Goal: Task Accomplishment & Management: Use online tool/utility

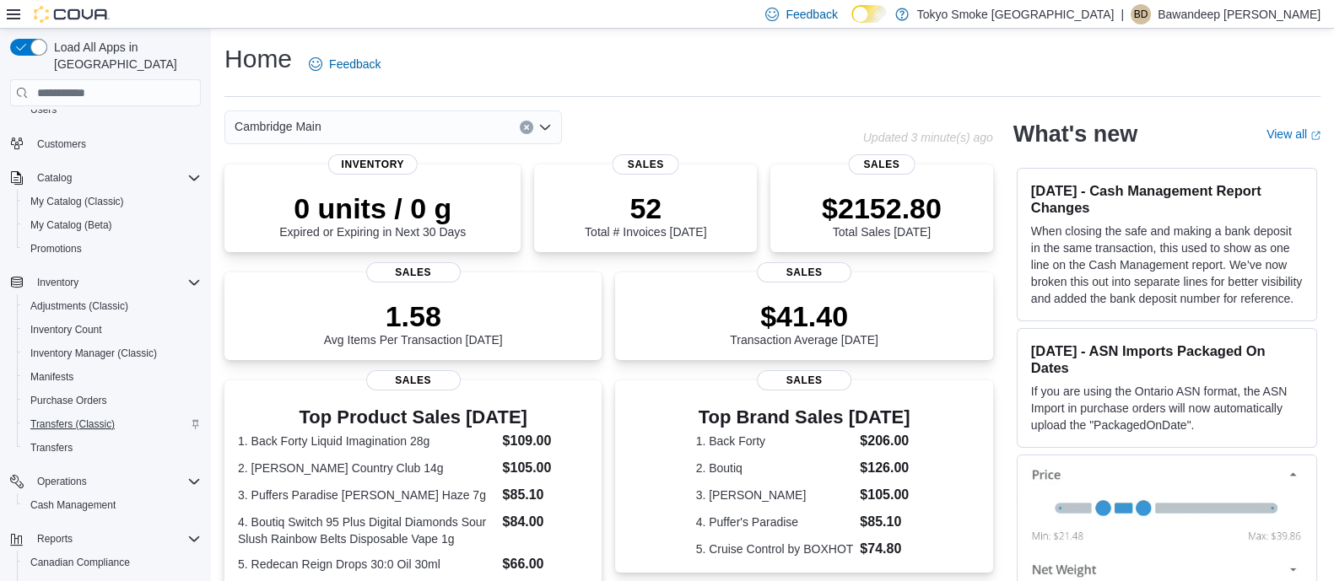
scroll to position [170, 0]
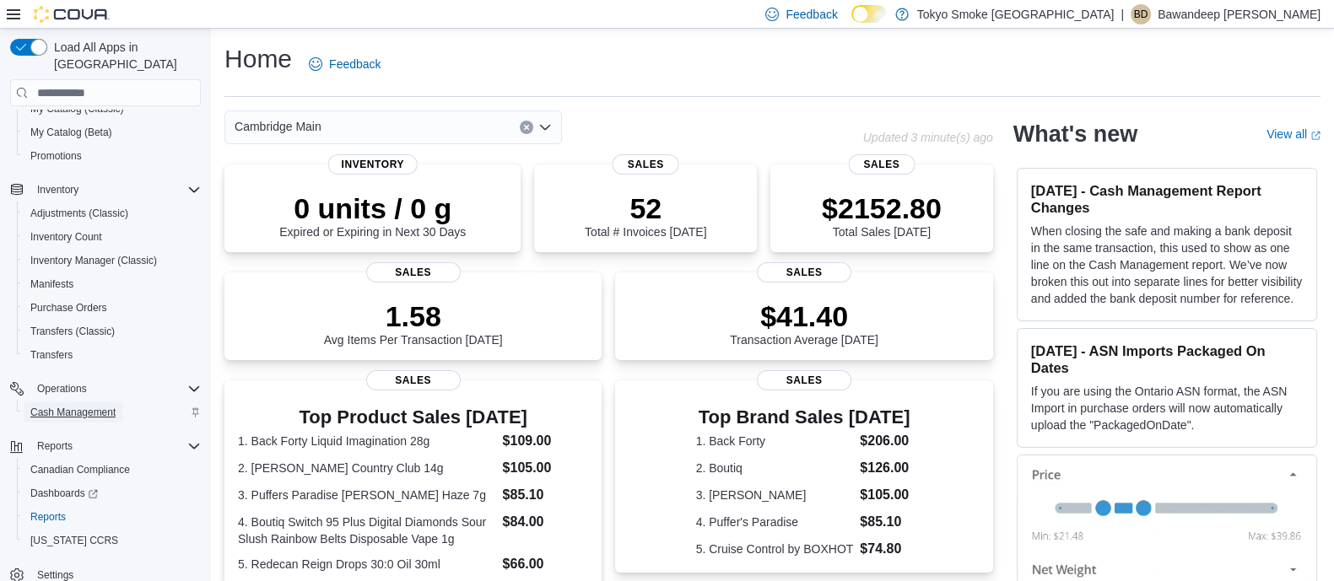
click at [97, 406] on span "Cash Management" at bounding box center [72, 413] width 85 height 14
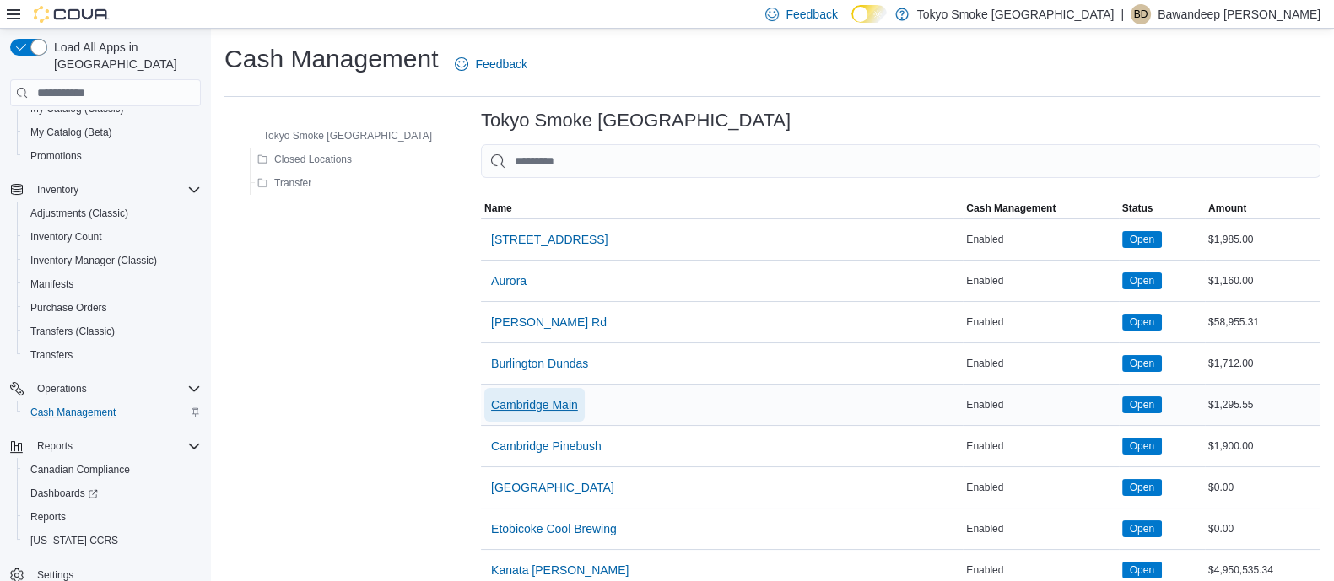
click at [500, 407] on span "Cambridge Main" at bounding box center [534, 405] width 87 height 17
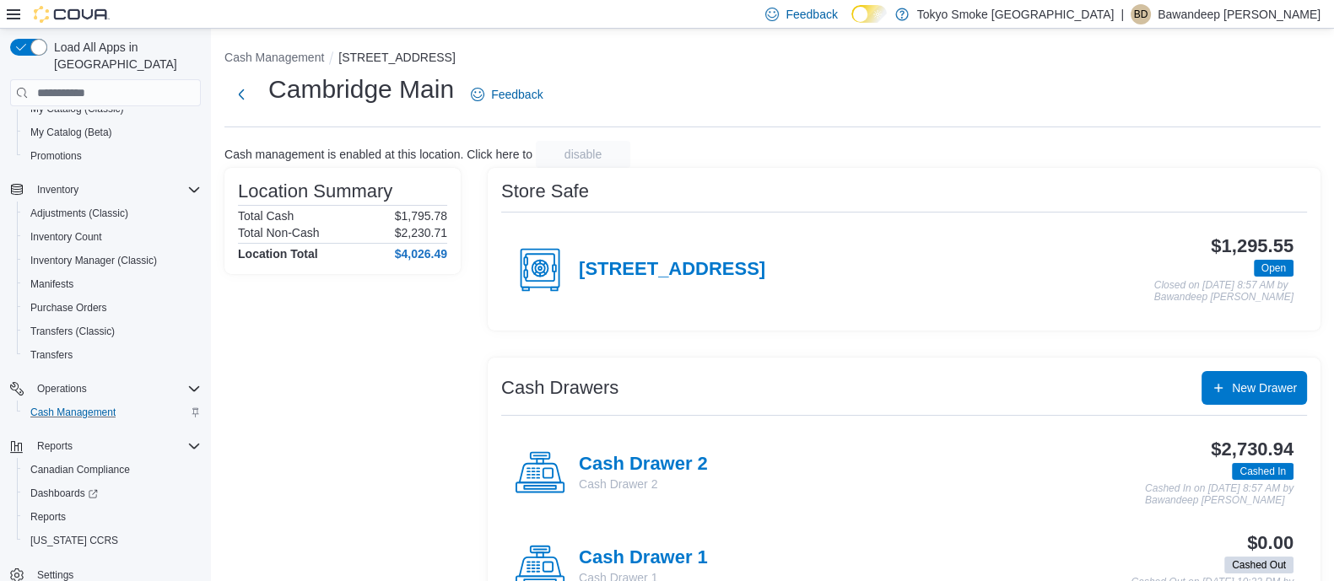
click at [665, 535] on div "Cash Drawer 1 Cash Drawer 1 $0.00 Cashed Out Cashed Out on October 10, 2025 10:…" at bounding box center [904, 567] width 806 height 94
click at [665, 550] on h4 "Cash Drawer 1" at bounding box center [643, 559] width 129 height 22
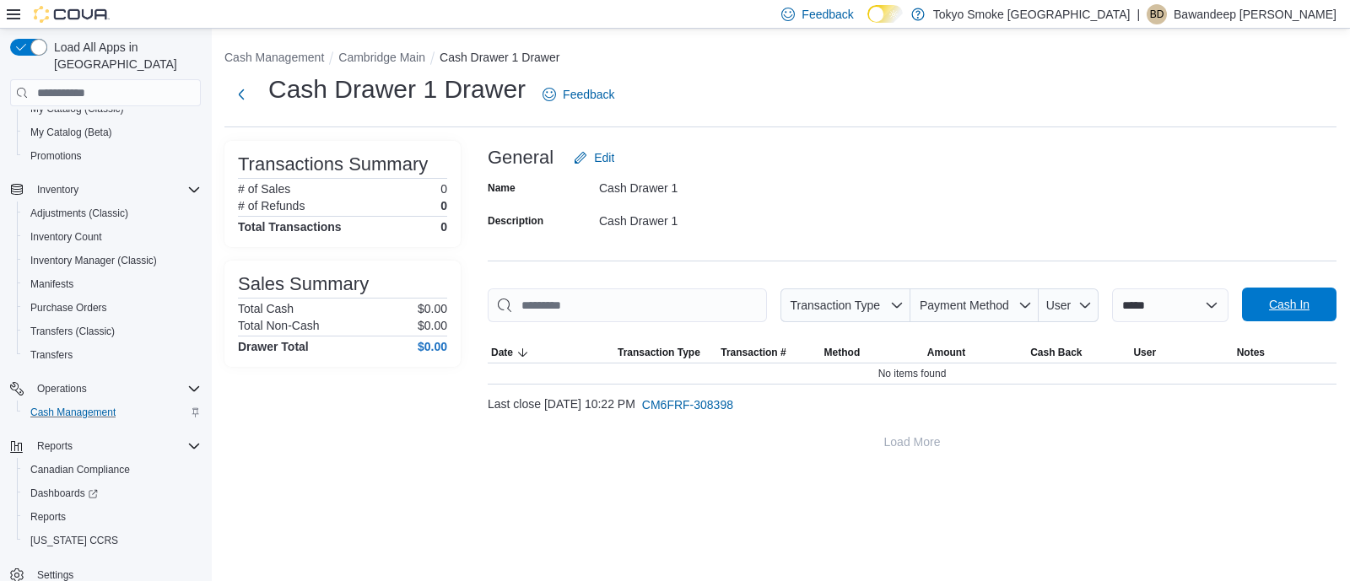
click at [1273, 299] on span "Cash In" at bounding box center [1289, 304] width 41 height 17
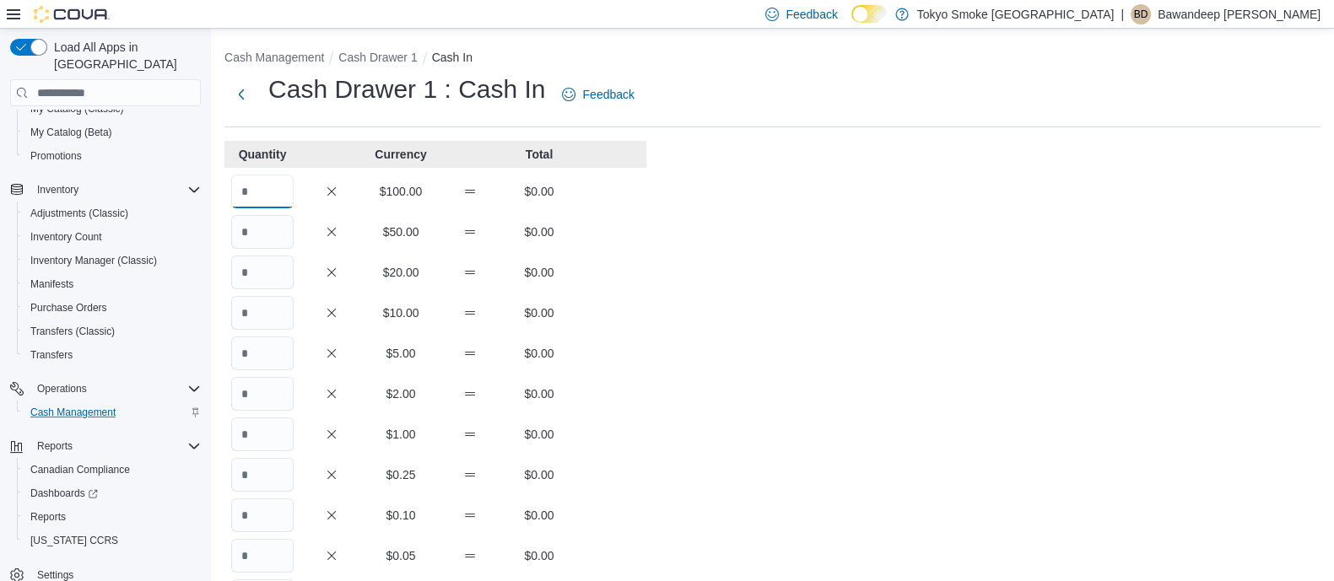
click at [278, 199] on input "Quantity" at bounding box center [262, 192] width 62 height 34
type input "*"
click at [266, 259] on input "Quantity" at bounding box center [262, 273] width 62 height 34
type input "*"
click at [260, 304] on input "Quantity" at bounding box center [262, 313] width 62 height 34
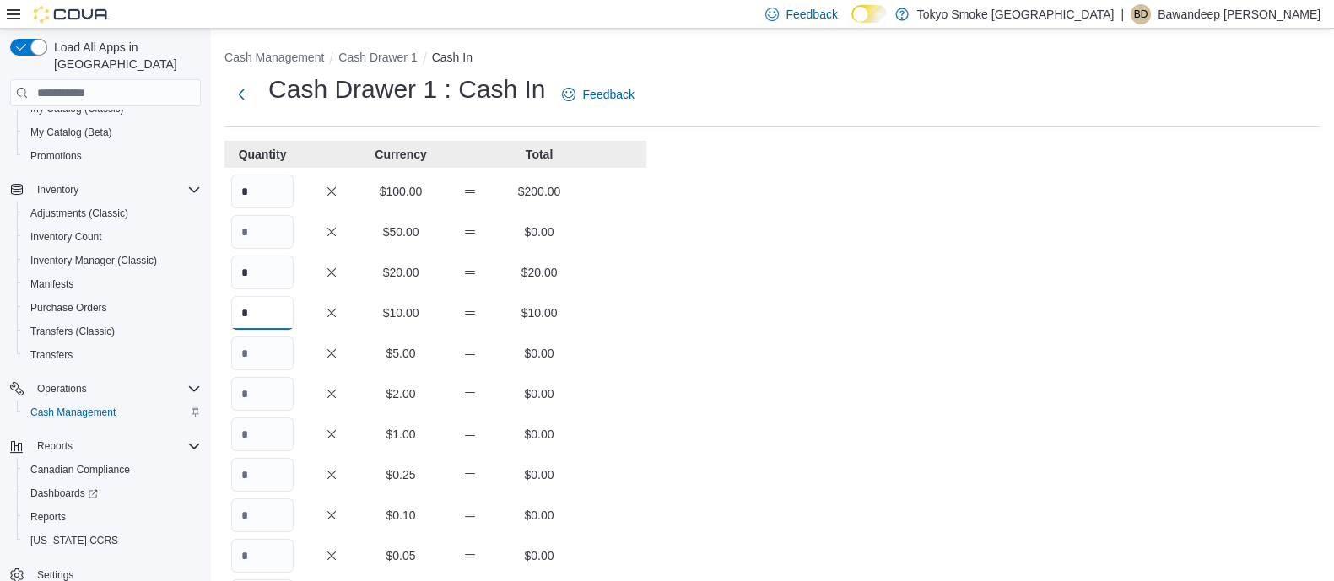
type input "*"
click at [266, 351] on input "Quantity" at bounding box center [262, 354] width 62 height 34
click at [266, 388] on input "Quantity" at bounding box center [262, 394] width 62 height 34
type input "*"
click at [272, 434] on input "Quantity" at bounding box center [262, 435] width 62 height 34
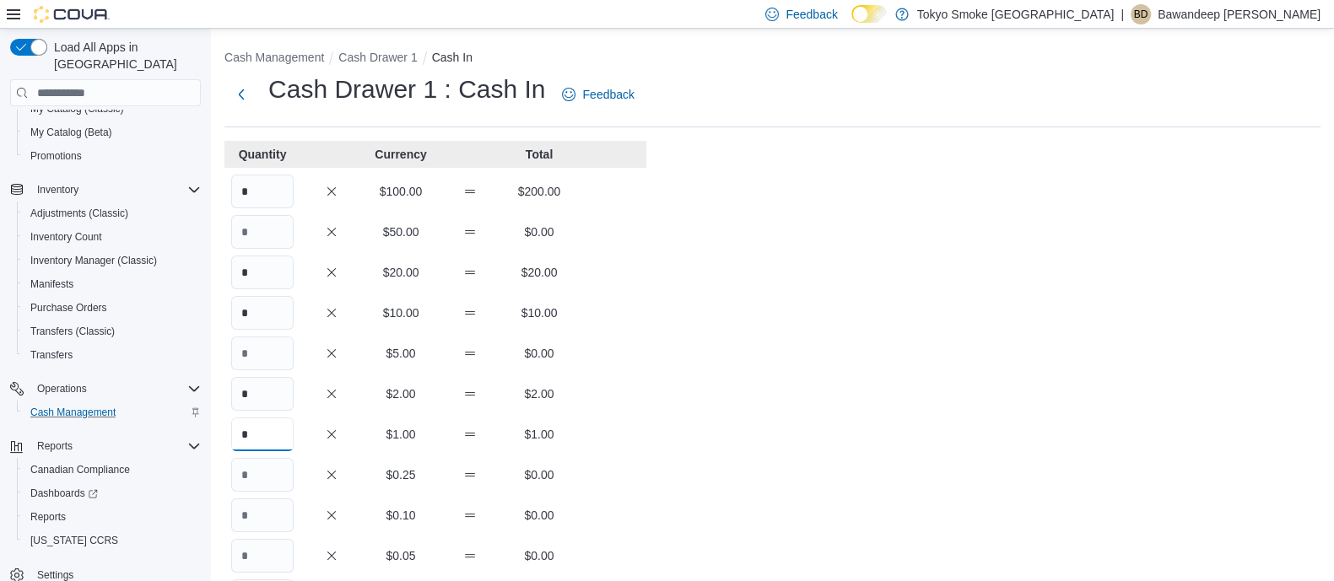
type input "*"
click at [268, 485] on input "Quantity" at bounding box center [262, 475] width 62 height 34
type input "*"
click at [278, 525] on input "Quantity" at bounding box center [262, 516] width 62 height 34
type input "*"
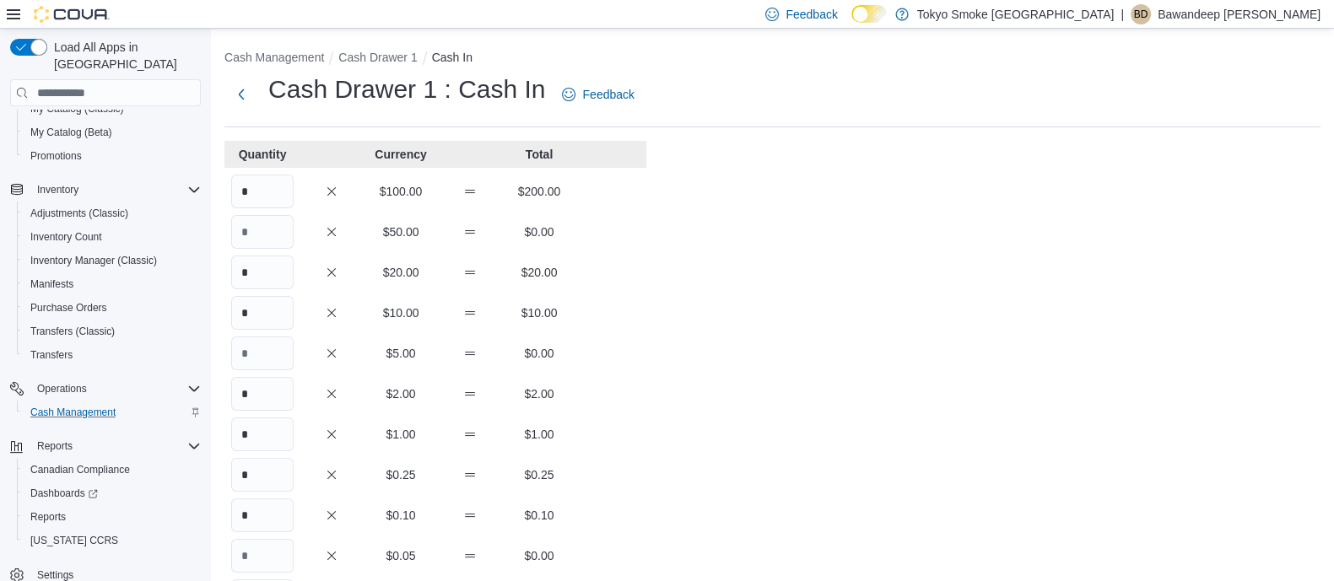
click at [636, 440] on div "* $1.00 $1.00" at bounding box center [435, 435] width 422 height 34
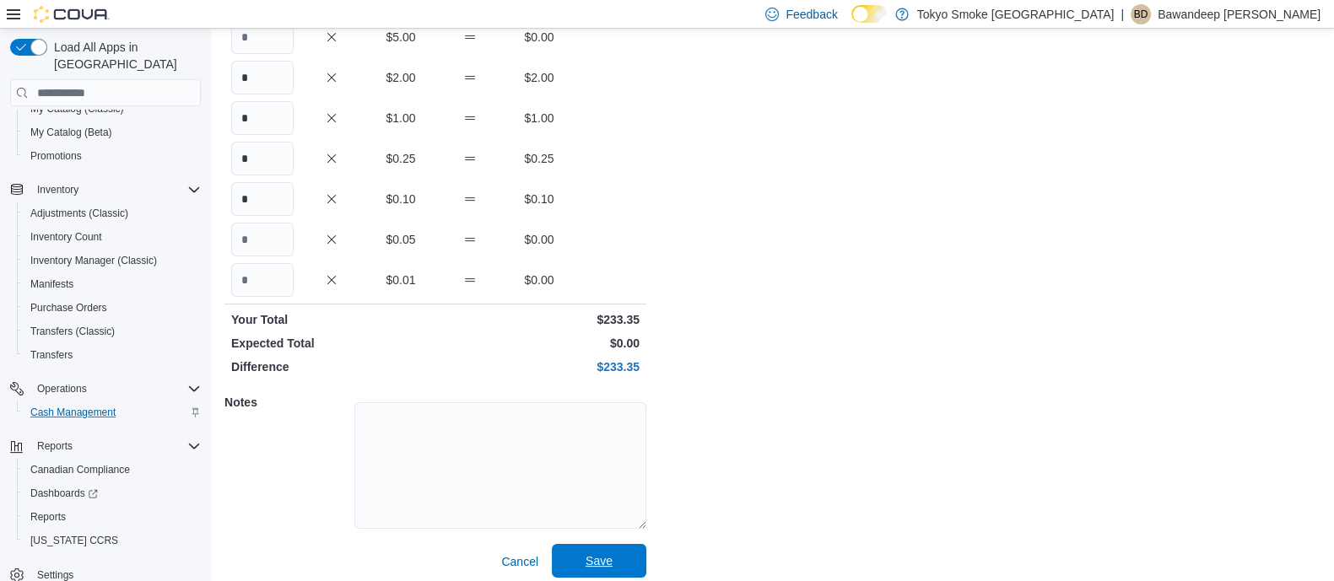
click at [613, 554] on span "Save" at bounding box center [599, 561] width 74 height 34
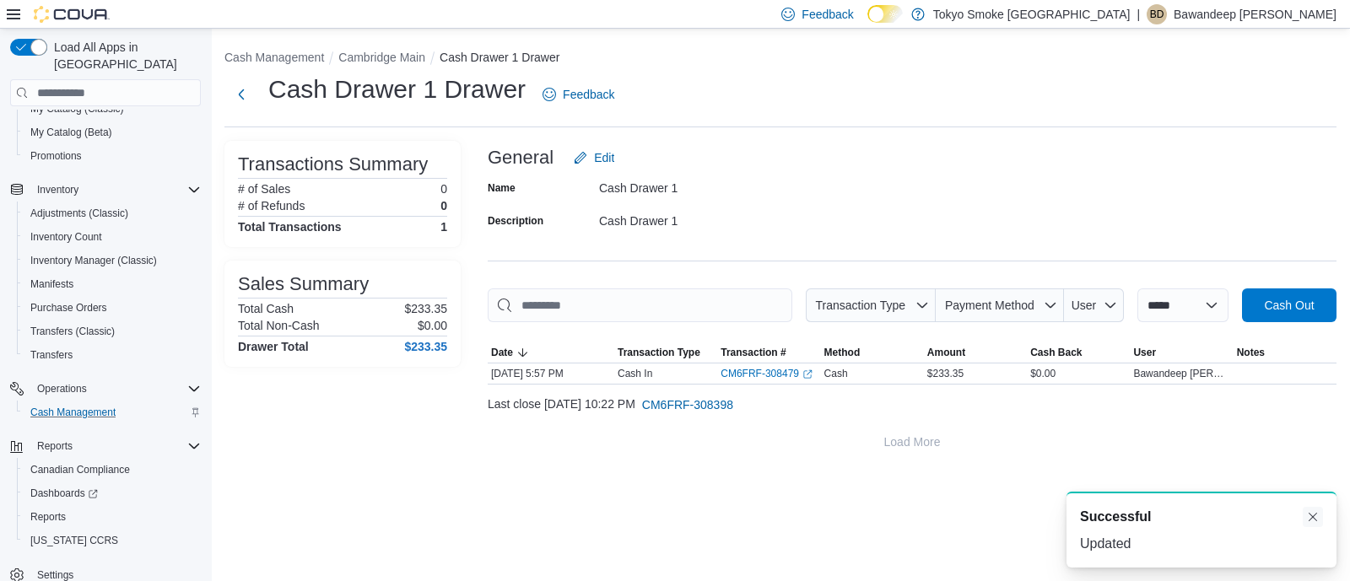
click at [1300, 513] on div "A new notification appears Successful Updated" at bounding box center [1202, 530] width 270 height 76
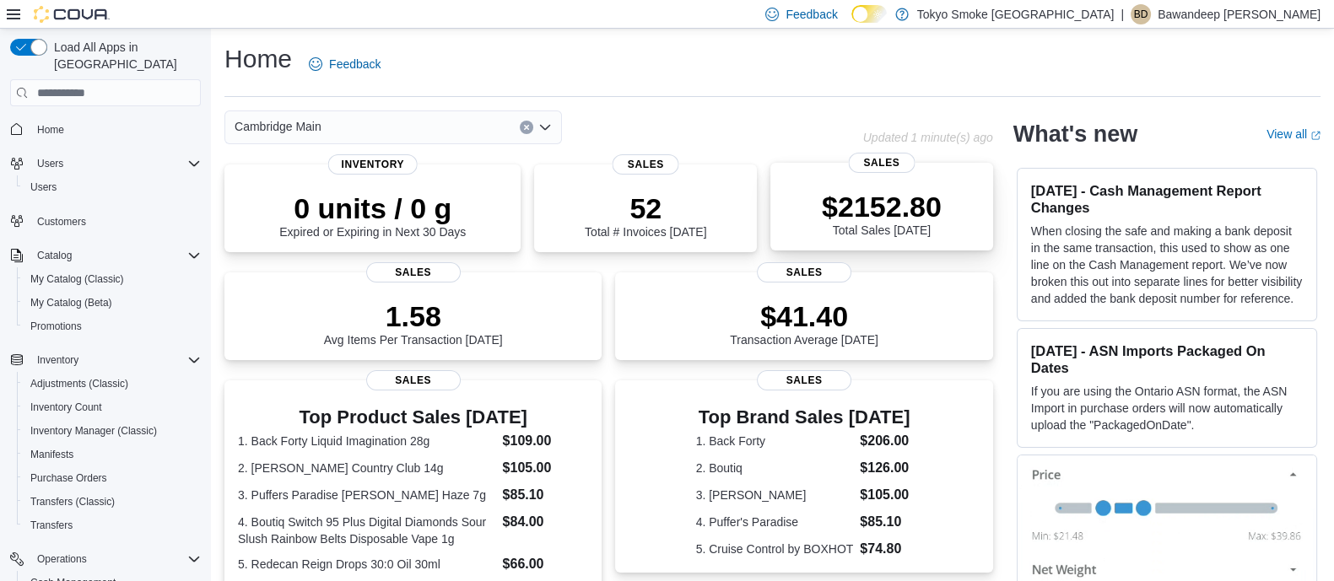
click at [822, 204] on div "$2152.80 Total Sales [DATE]" at bounding box center [882, 210] width 196 height 54
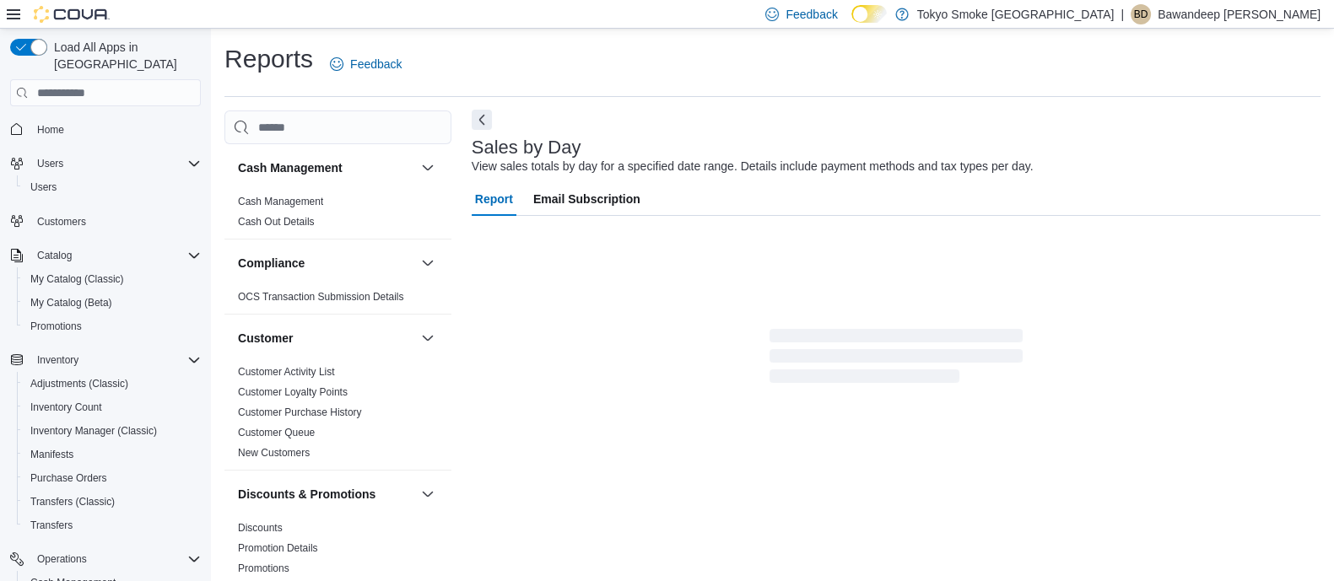
click at [479, 116] on button "Next" at bounding box center [482, 120] width 20 height 20
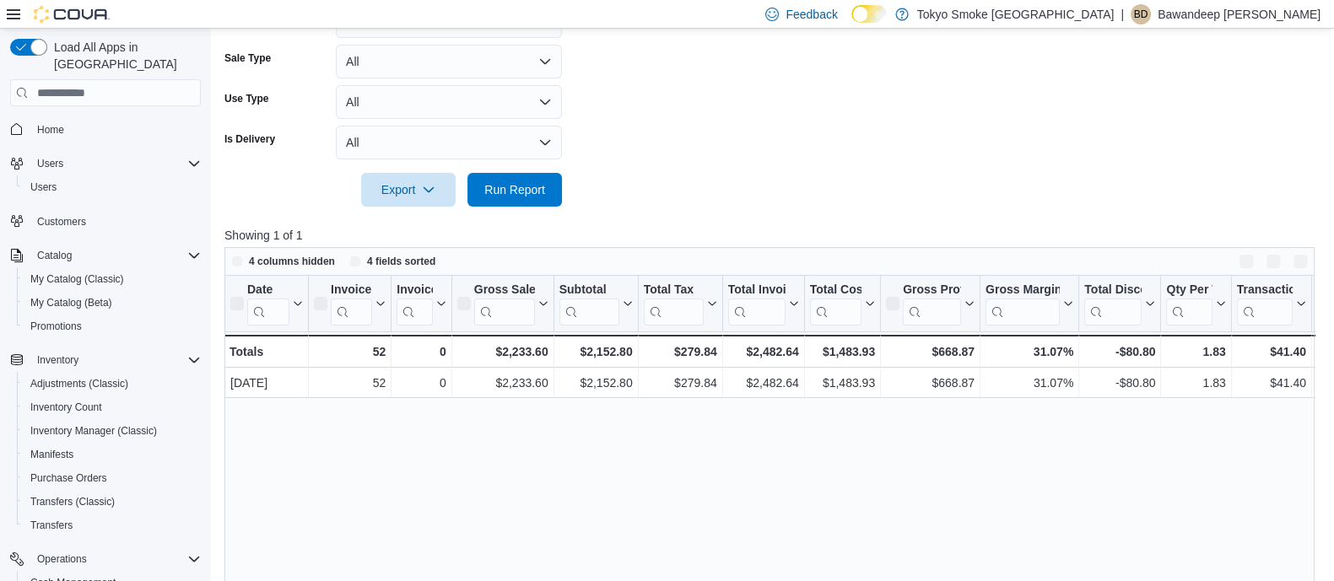
scroll to position [447, 0]
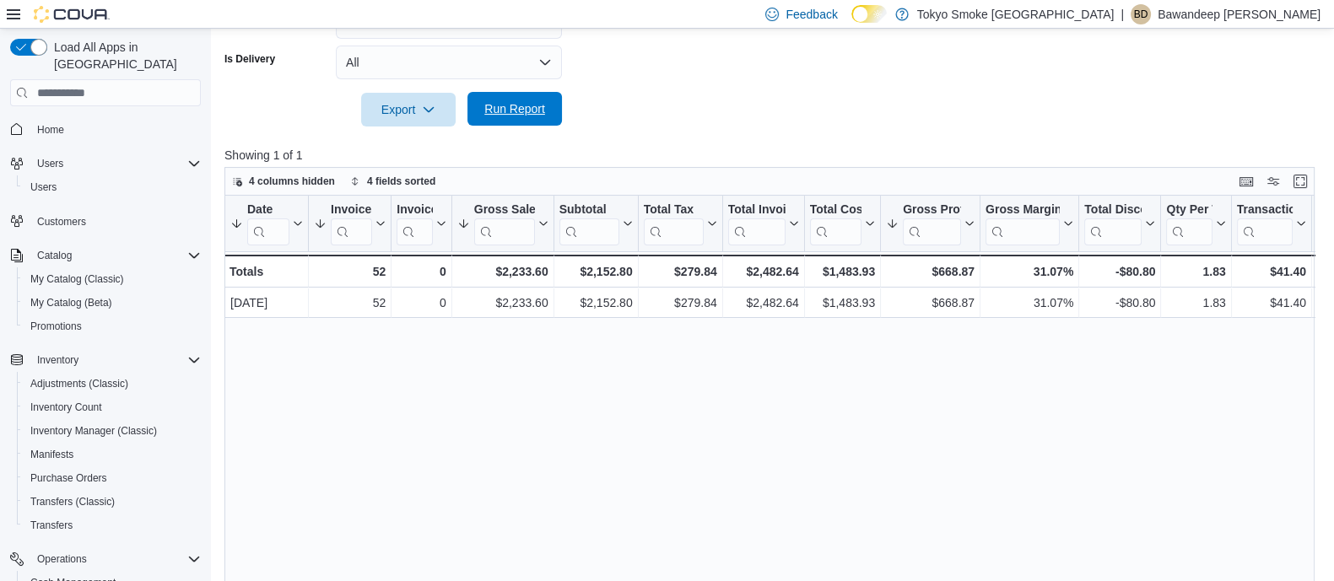
click at [492, 95] on span "Run Report" at bounding box center [515, 109] width 74 height 34
click at [525, 105] on span "Run Report" at bounding box center [514, 108] width 61 height 17
click at [527, 114] on span "Run Report" at bounding box center [514, 108] width 61 height 17
click at [532, 117] on span "Run Report" at bounding box center [515, 109] width 74 height 34
click at [511, 107] on span "Run Report" at bounding box center [514, 108] width 61 height 17
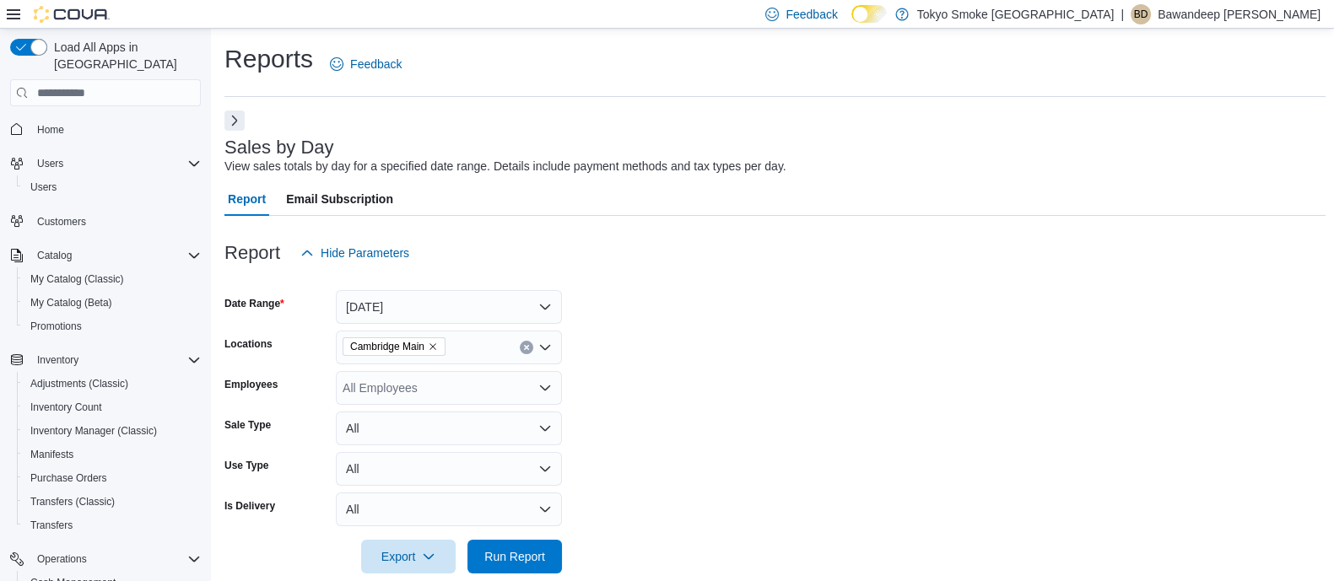
scroll to position [0, 0]
click at [570, 200] on div "Report Email Subscription" at bounding box center [774, 199] width 1101 height 34
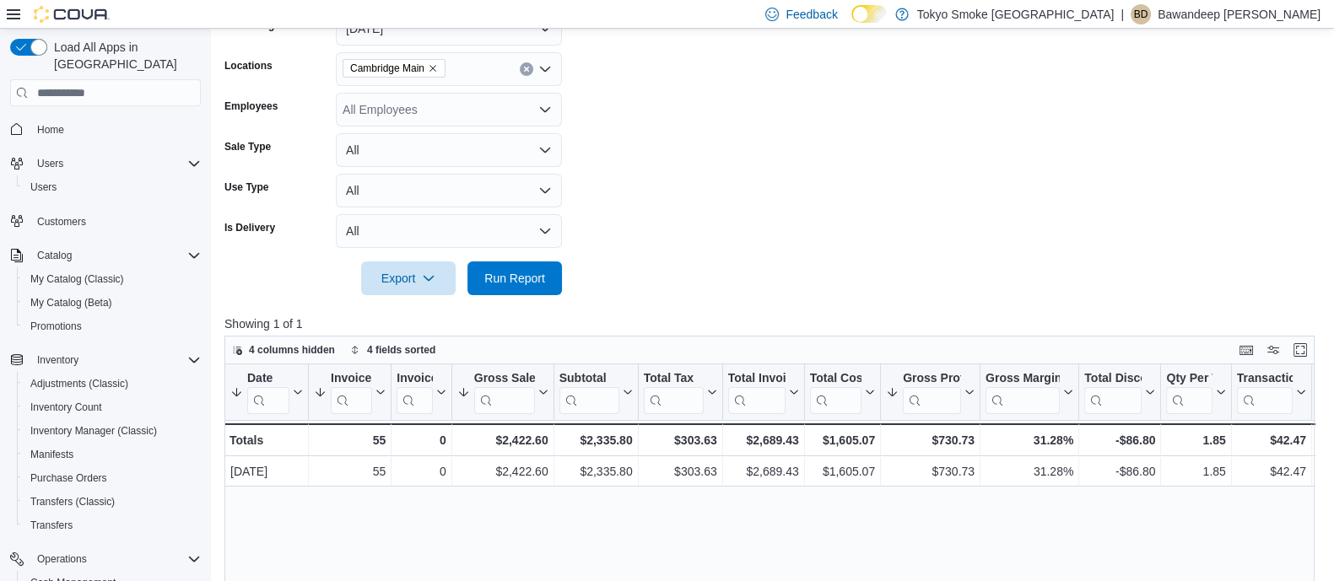
scroll to position [421, 0]
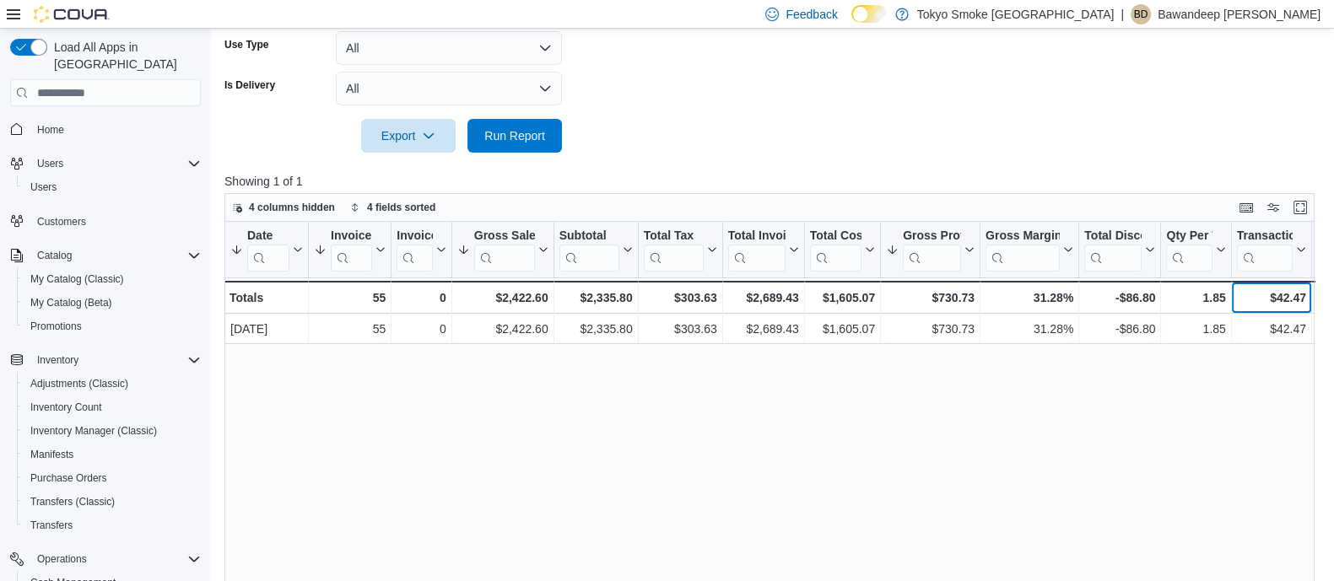
click at [1282, 289] on div "$42.47" at bounding box center [1271, 298] width 69 height 20
click at [1300, 297] on div "$42.47" at bounding box center [1271, 298] width 69 height 20
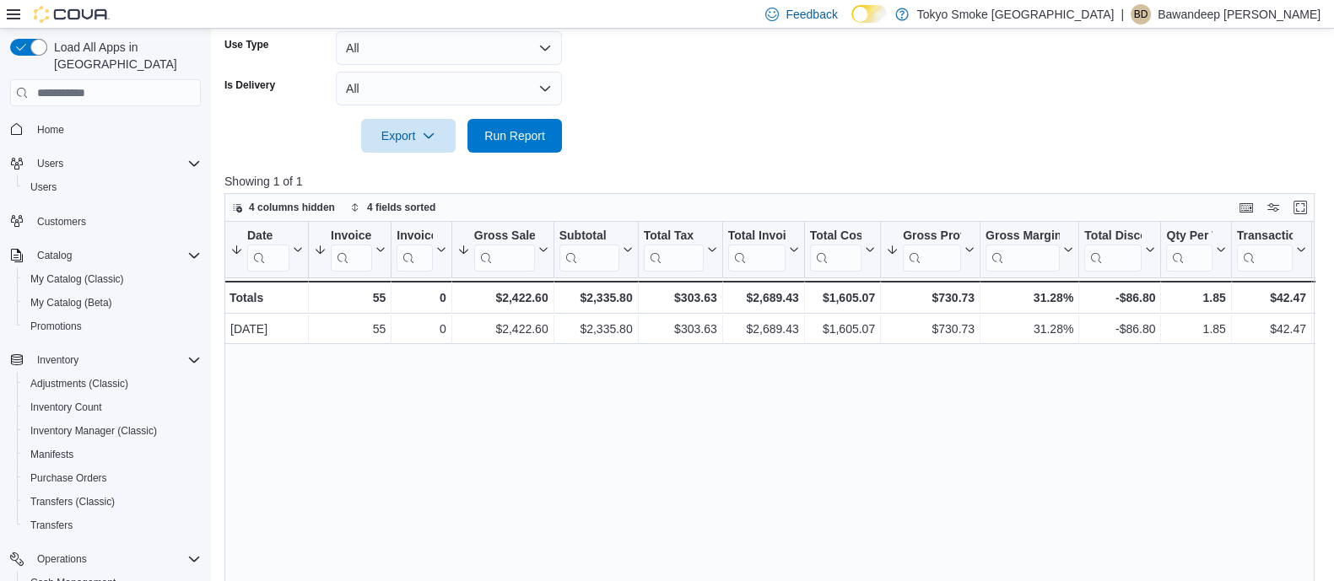
drag, startPoint x: 1310, startPoint y: 159, endPoint x: 1316, endPoint y: 147, distance: 14.3
click at [1317, 147] on div "Report Hide Parameters Date Range Today Locations Cambridge Main Employees All …" at bounding box center [774, 226] width 1101 height 863
click at [525, 127] on span "Run Report" at bounding box center [515, 135] width 74 height 34
click at [66, 120] on link "Home" at bounding box center [50, 130] width 41 height 20
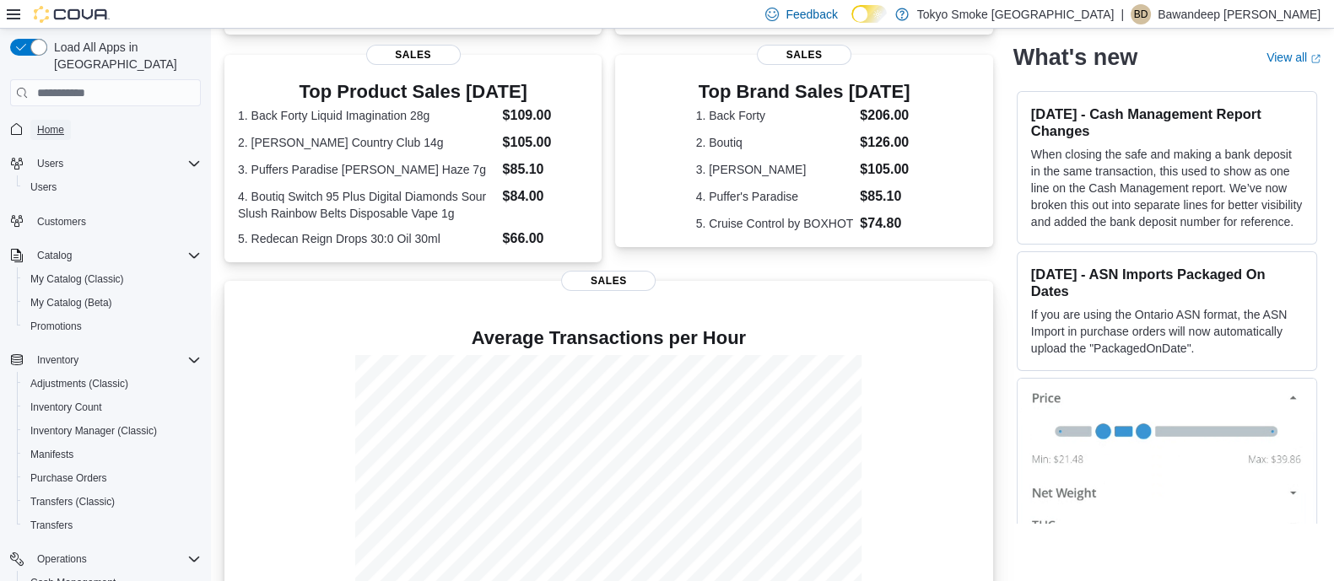
scroll to position [381, 0]
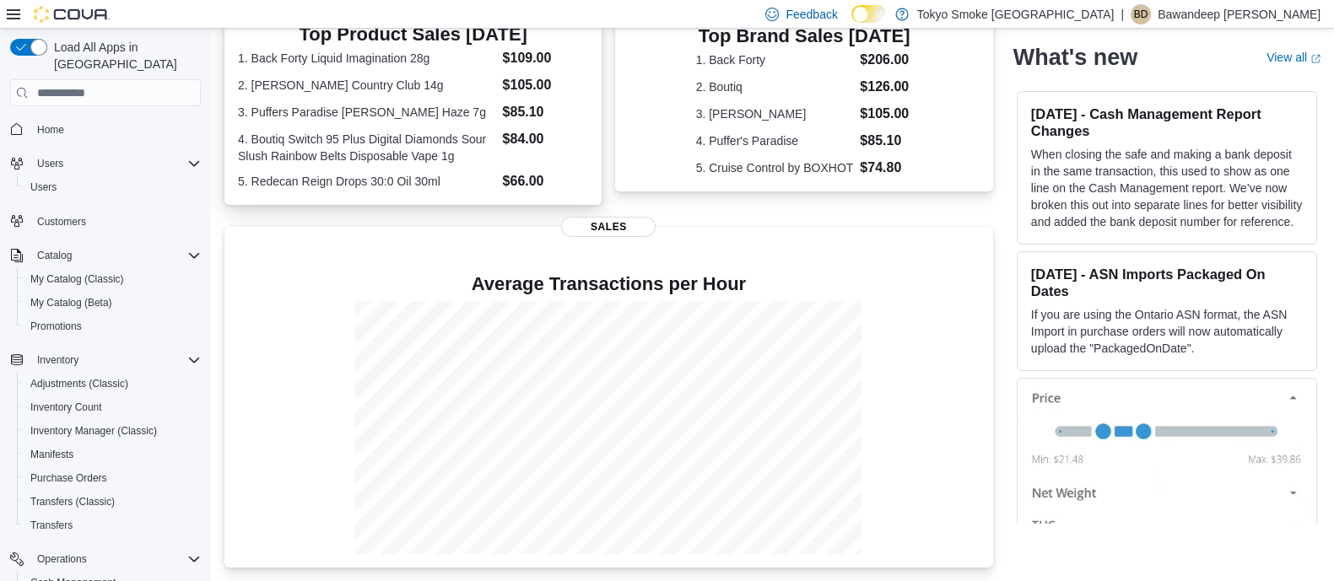
click at [436, 131] on dt "4. Boutiq Switch 95 Plus Digital Diamonds Sour Slush Rainbow Belts Disposable V…" at bounding box center [367, 148] width 258 height 34
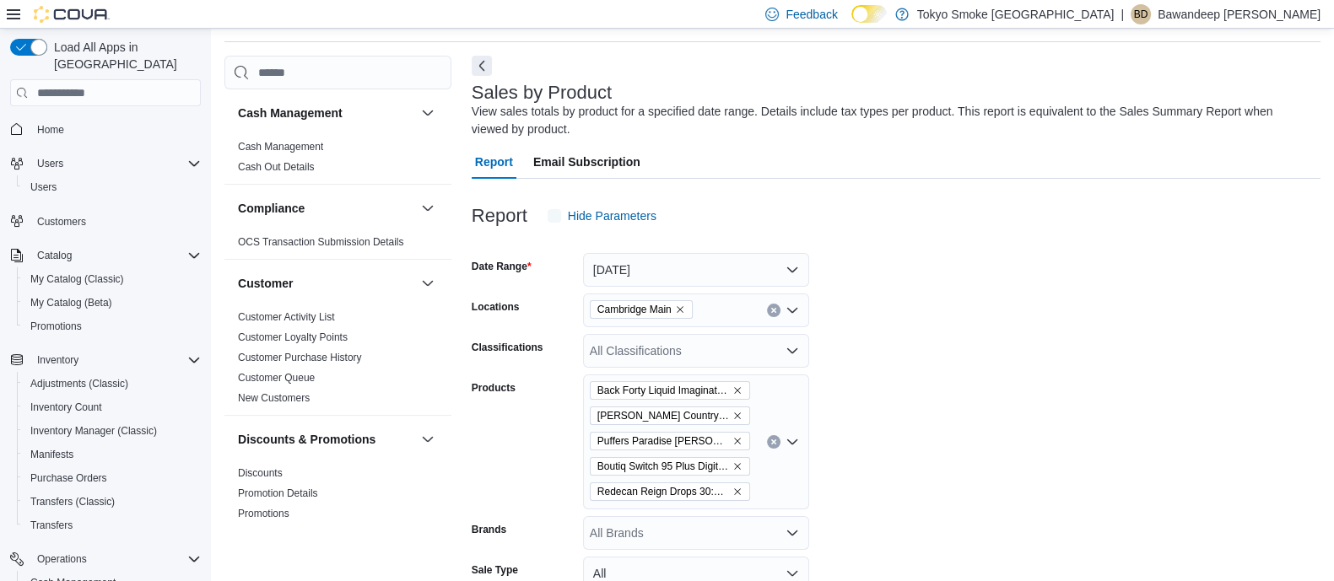
click at [478, 78] on div at bounding box center [896, 78] width 849 height 7
click at [483, 67] on button "Next" at bounding box center [482, 64] width 20 height 20
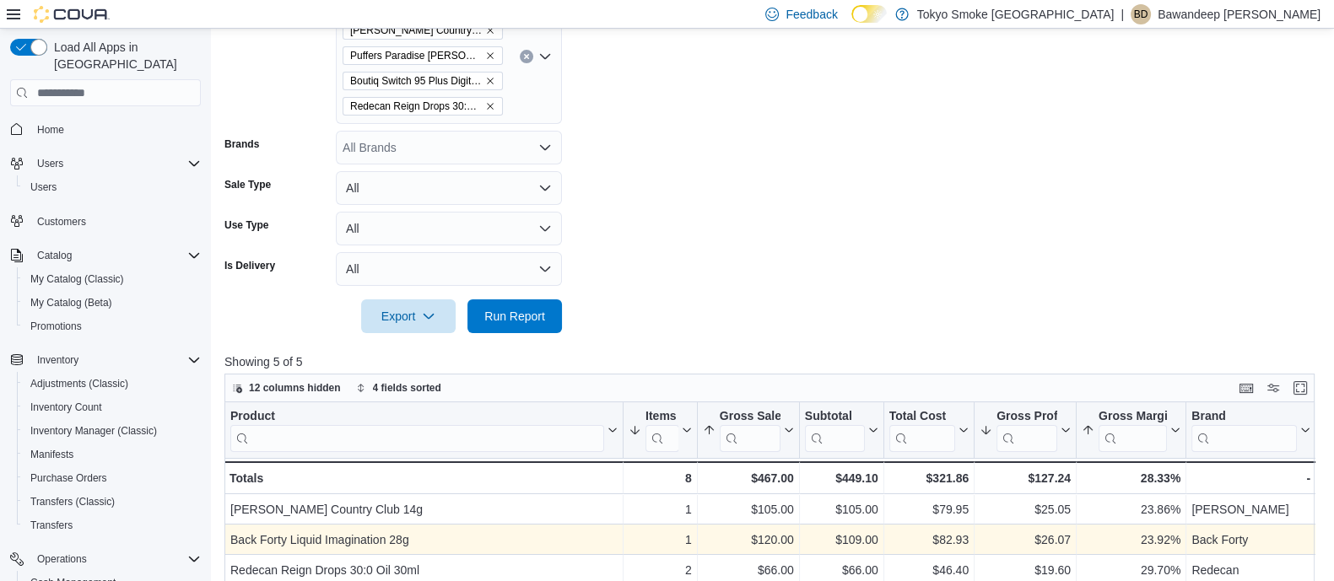
scroll to position [694, 0]
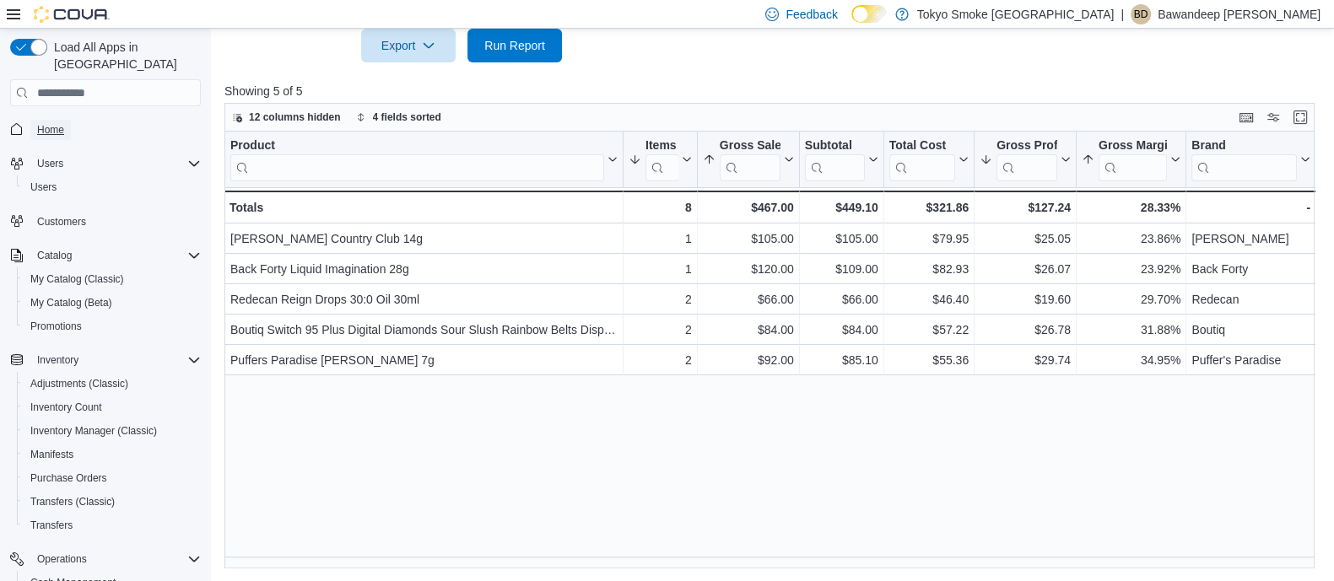
click at [56, 123] on span "Home" at bounding box center [50, 130] width 27 height 14
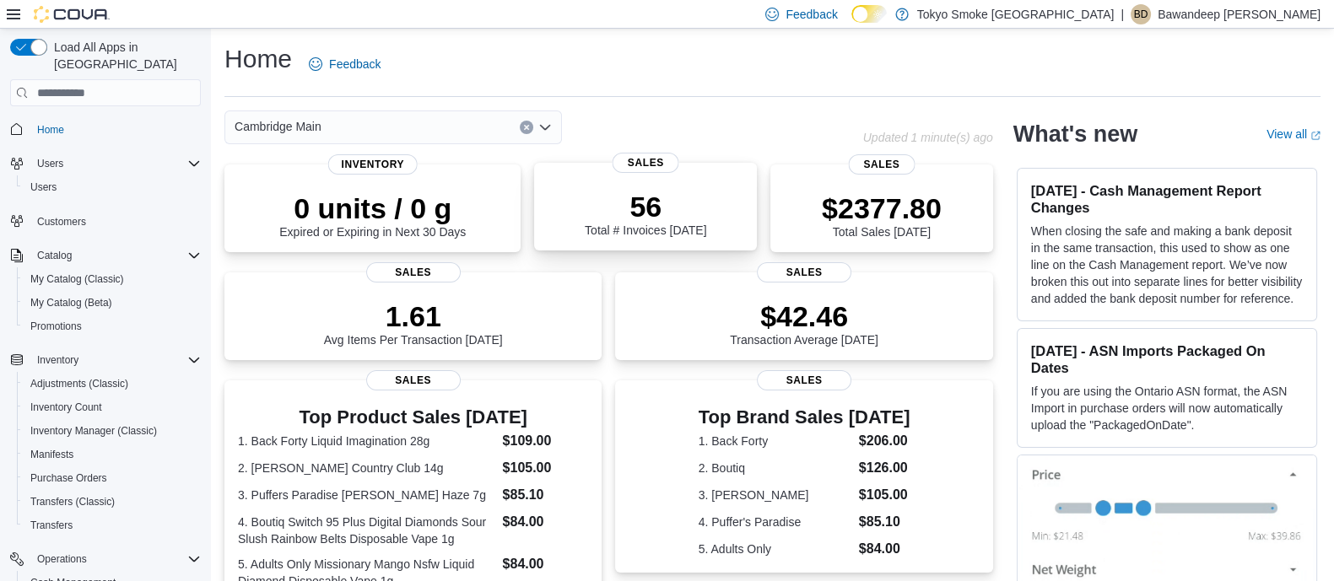
click at [723, 186] on div "56 Total # Invoices [DATE]" at bounding box center [646, 210] width 196 height 54
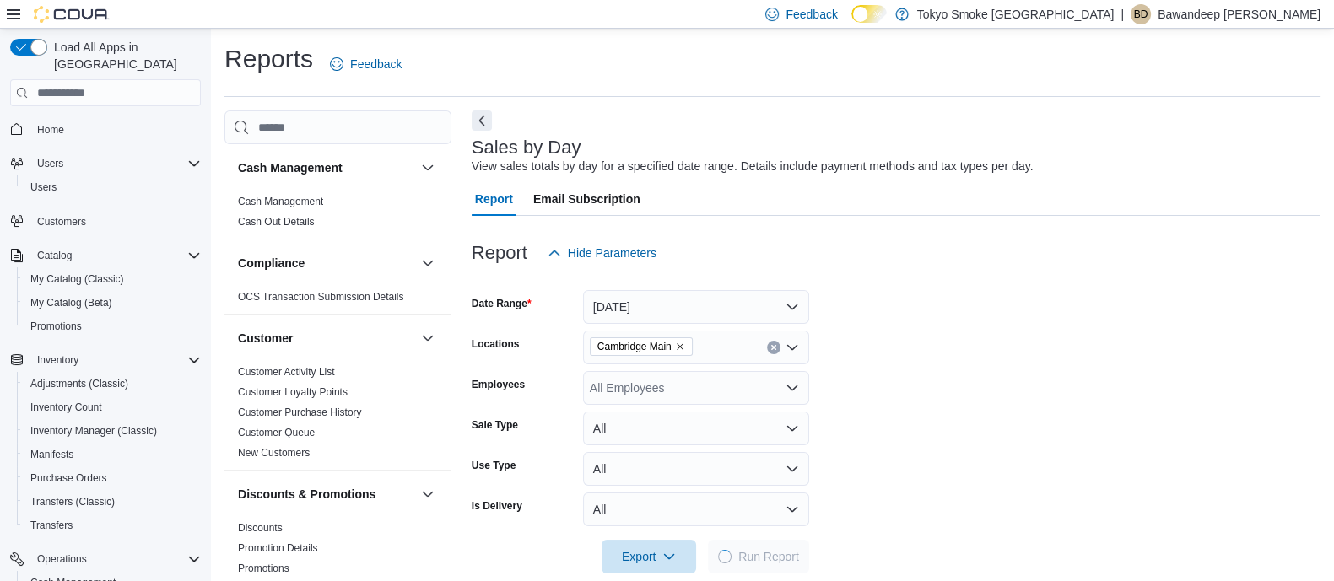
scroll to position [25, 0]
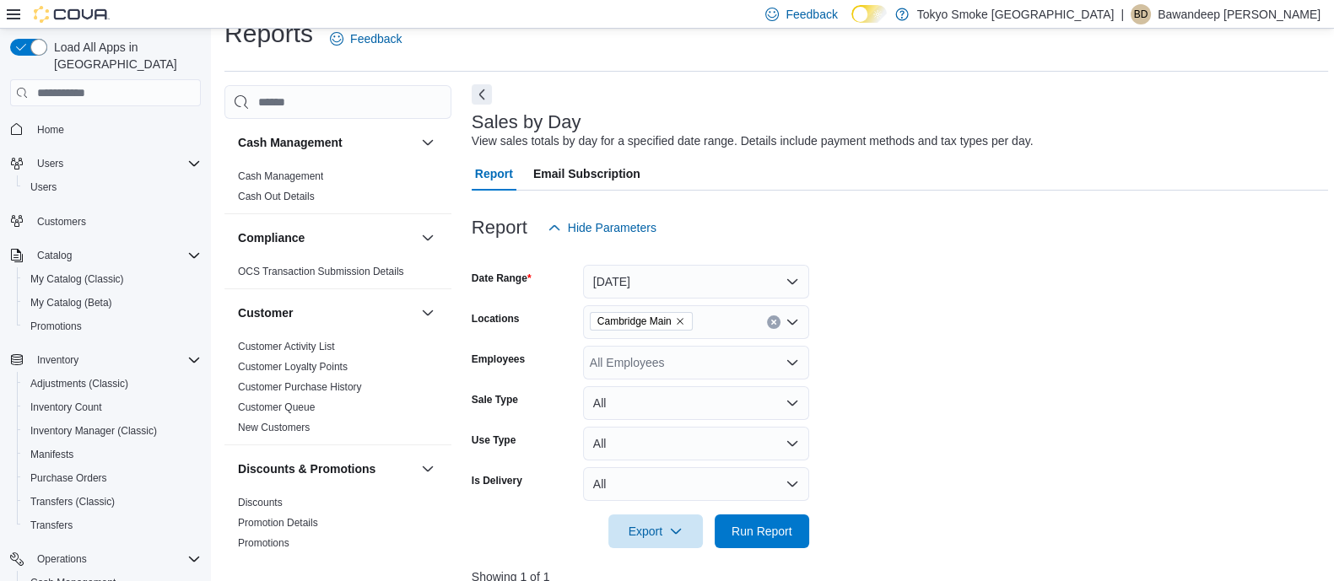
click at [485, 97] on button "Next" at bounding box center [482, 94] width 20 height 20
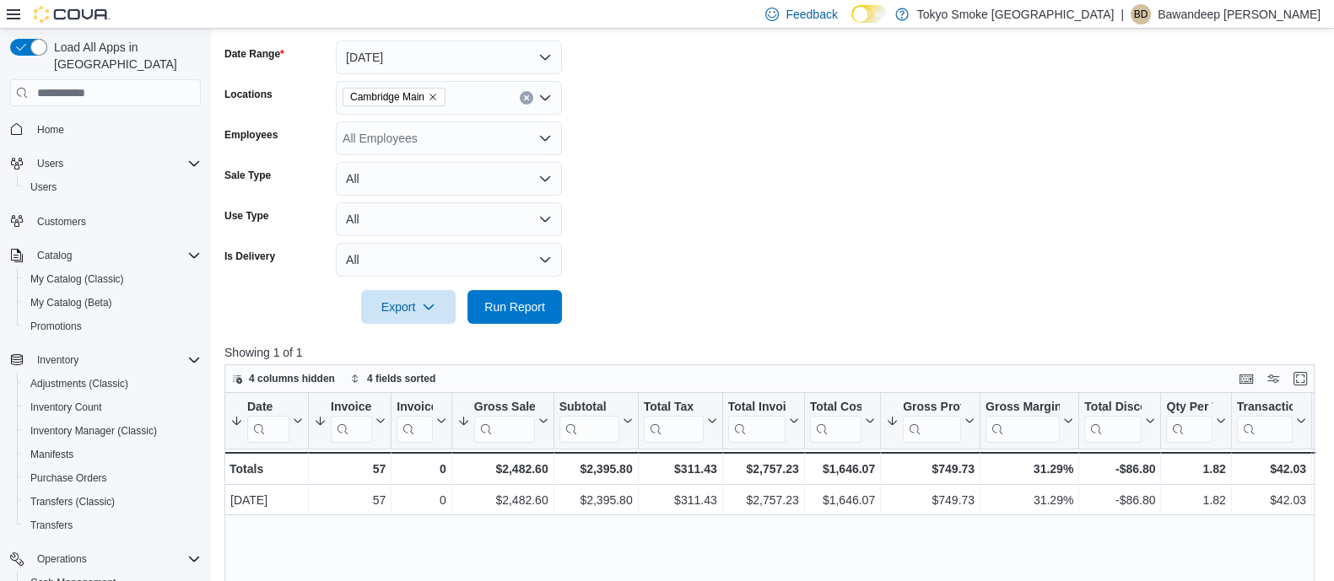
scroll to position [342, 0]
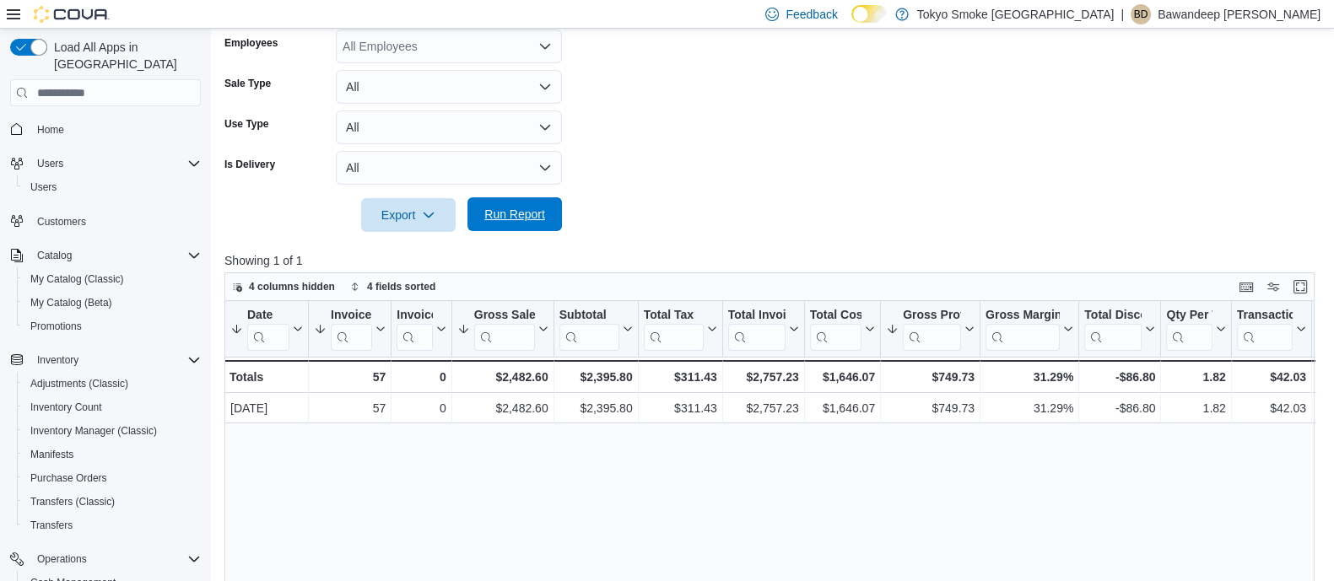
click at [530, 212] on span "Run Report" at bounding box center [514, 214] width 61 height 17
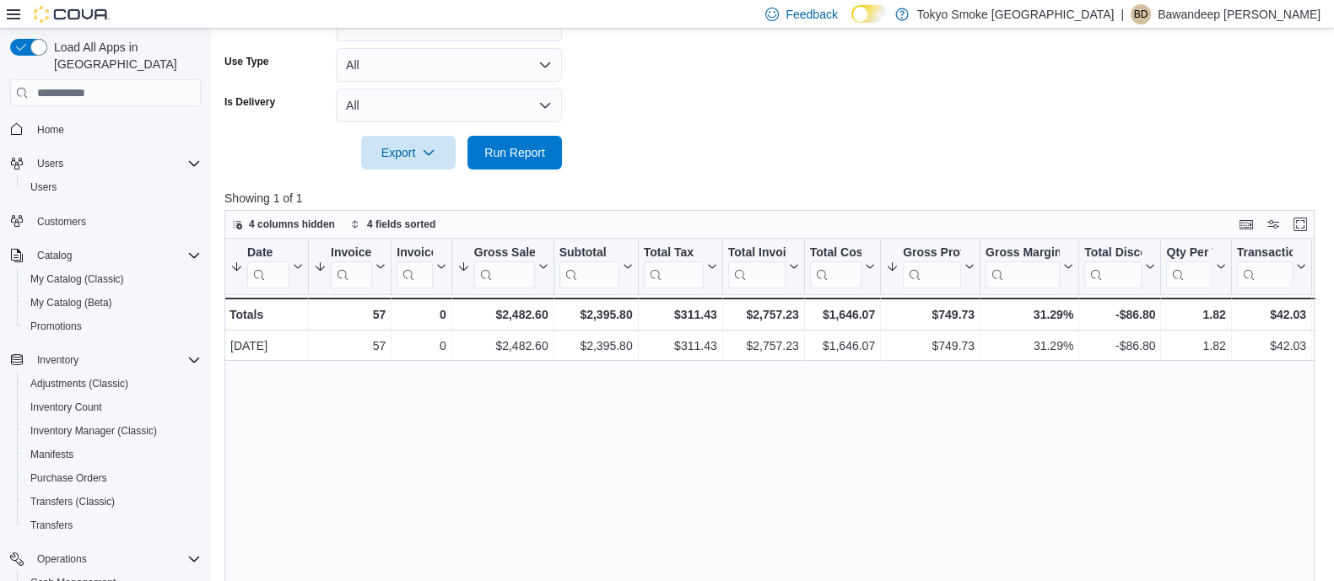
scroll to position [447, 0]
